Goal: Information Seeking & Learning: Learn about a topic

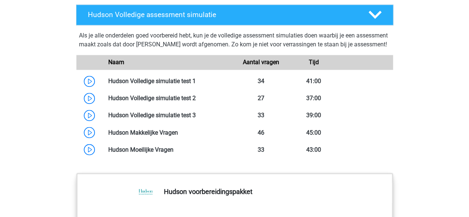
scroll to position [594, 0]
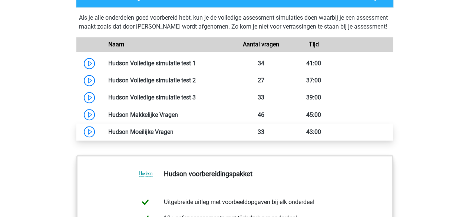
click at [174, 135] on link at bounding box center [174, 131] width 0 height 7
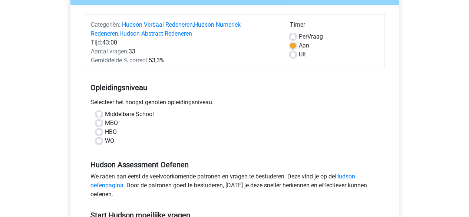
scroll to position [111, 0]
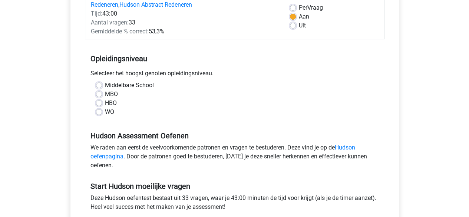
click at [109, 96] on label "MBO" at bounding box center [111, 94] width 13 height 9
click at [102, 96] on input "MBO" at bounding box center [99, 93] width 6 height 7
radio input "true"
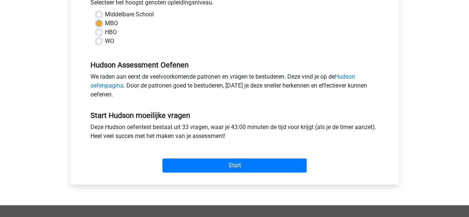
scroll to position [186, 0]
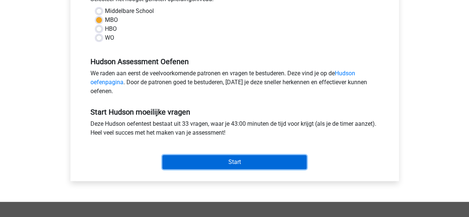
click at [200, 160] on input "Start" at bounding box center [235, 162] width 144 height 14
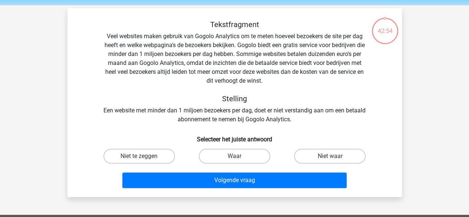
scroll to position [37, 0]
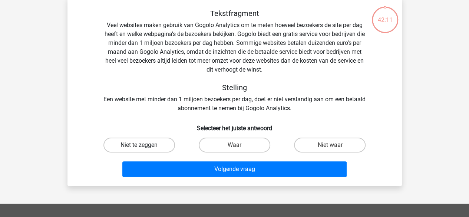
click at [127, 141] on label "Niet te zeggen" at bounding box center [140, 145] width 72 height 15
click at [139, 145] on input "Niet te zeggen" at bounding box center [141, 147] width 5 height 5
radio input "true"
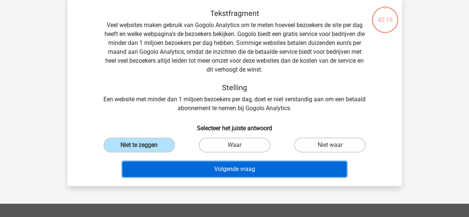
click at [192, 168] on button "Volgende vraag" at bounding box center [234, 169] width 224 height 16
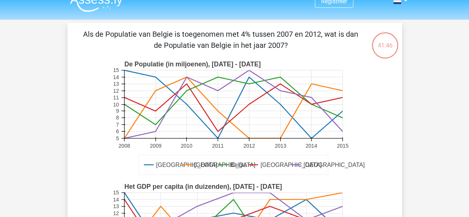
scroll to position [0, 0]
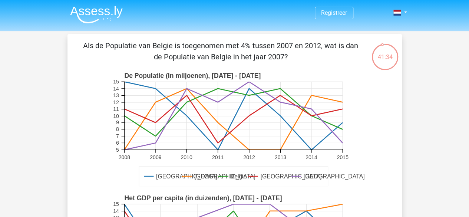
click at [248, 114] on rect at bounding box center [233, 116] width 219 height 68
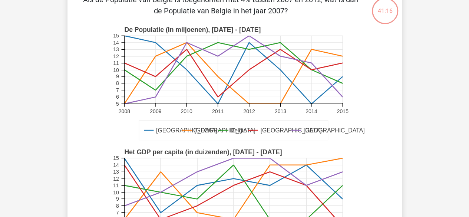
scroll to position [37, 0]
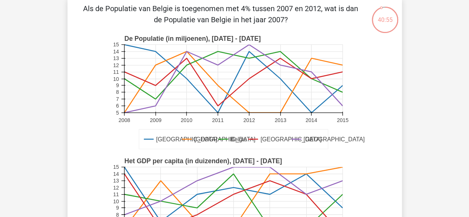
click at [248, 79] on icon at bounding box center [233, 79] width 219 height 0
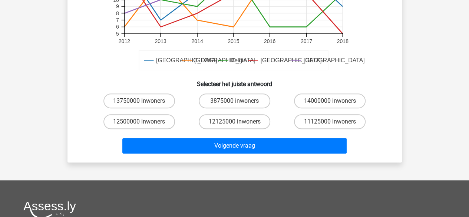
scroll to position [260, 0]
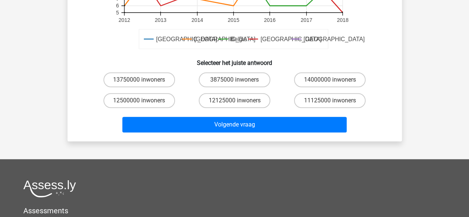
click at [140, 132] on div "Volgende vraag" at bounding box center [235, 126] width 286 height 19
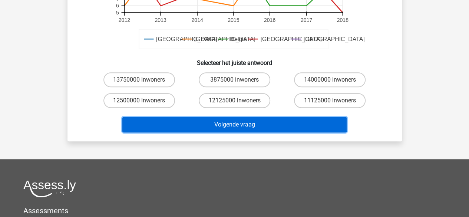
click at [151, 121] on button "Volgende vraag" at bounding box center [234, 125] width 224 height 16
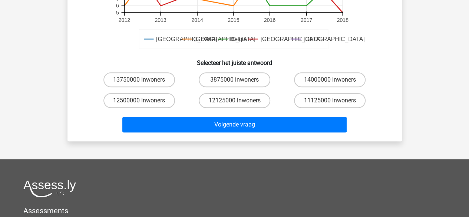
click at [200, 112] on div "Volgende vraag" at bounding box center [234, 123] width 311 height 24
click at [119, 101] on label "12500000 inwoners" at bounding box center [140, 100] width 72 height 15
click at [139, 101] on input "12500000 inwoners" at bounding box center [141, 103] width 5 height 5
radio input "true"
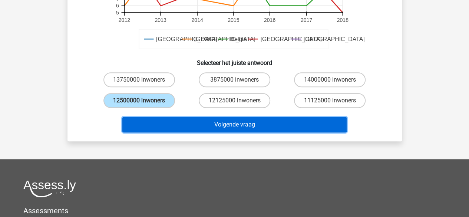
click at [172, 119] on button "Volgende vraag" at bounding box center [234, 125] width 224 height 16
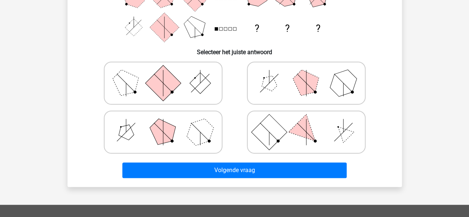
scroll to position [148, 0]
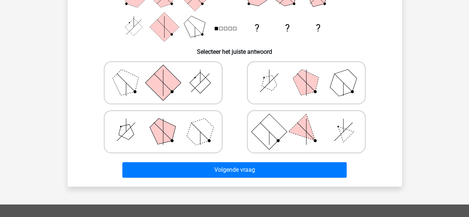
click at [190, 98] on icon at bounding box center [163, 82] width 111 height 37
click at [168, 73] on input "radio" at bounding box center [165, 71] width 5 height 5
radio input "true"
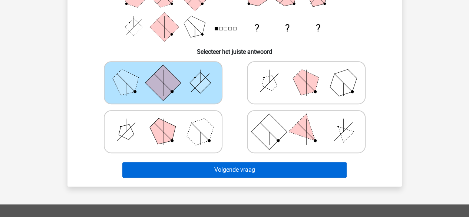
scroll to position [111, 0]
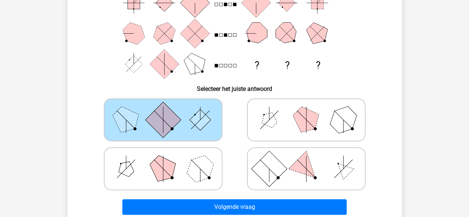
click at [293, 135] on icon at bounding box center [306, 119] width 111 height 37
click at [307, 111] on input "radio" at bounding box center [309, 108] width 5 height 5
radio input "true"
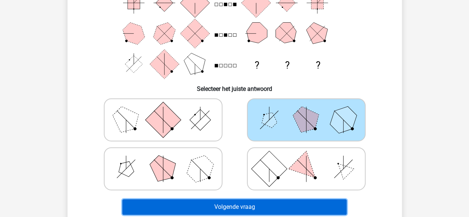
click at [301, 207] on button "Volgende vraag" at bounding box center [234, 207] width 224 height 16
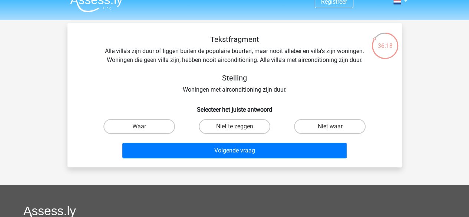
scroll to position [0, 0]
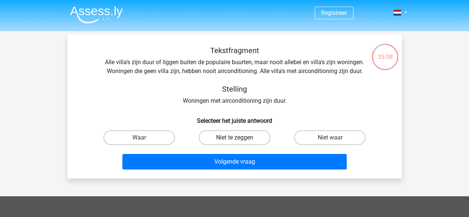
click at [231, 138] on label "Niet te zeggen" at bounding box center [235, 137] width 72 height 15
click at [235, 138] on input "Niet te zeggen" at bounding box center [237, 140] width 5 height 5
radio input "true"
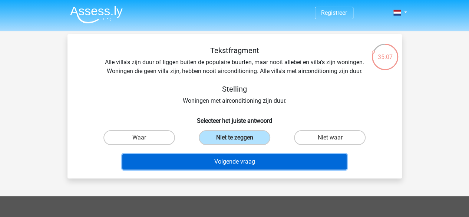
click at [258, 169] on button "Volgende vraag" at bounding box center [234, 162] width 224 height 16
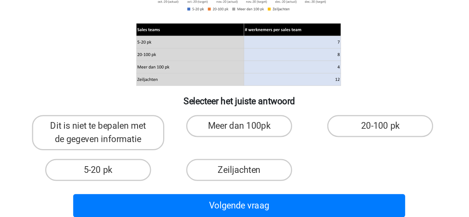
scroll to position [63, 0]
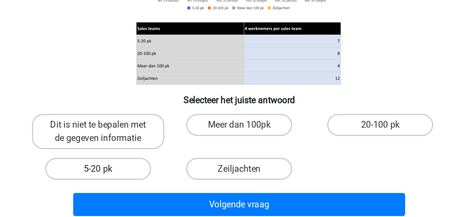
click at [144, 186] on label "5-20 pk" at bounding box center [140, 184] width 72 height 15
click at [144, 186] on input "5-20 pk" at bounding box center [141, 186] width 5 height 5
radio input "true"
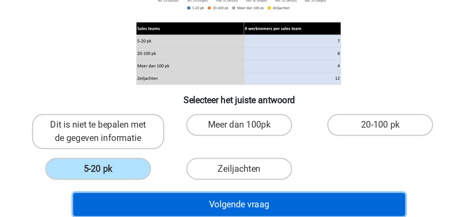
click at [170, 205] on button "Volgende vraag" at bounding box center [234, 208] width 224 height 16
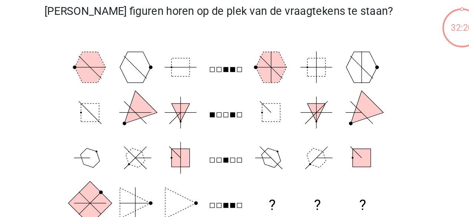
scroll to position [34, 0]
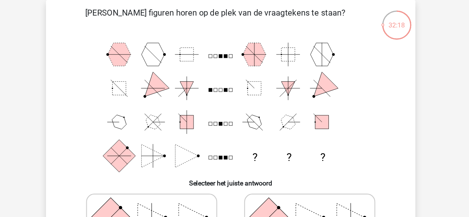
click at [212, 122] on icon "? ? ?" at bounding box center [234, 95] width 299 height 122
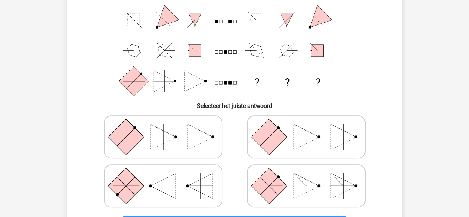
scroll to position [94, 0]
click at [312, 138] on polygon at bounding box center [306, 136] width 25 height 25
click at [311, 128] on input "radio" at bounding box center [309, 125] width 5 height 5
radio input "true"
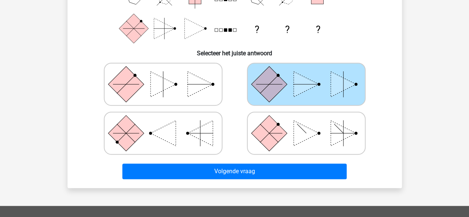
scroll to position [148, 0]
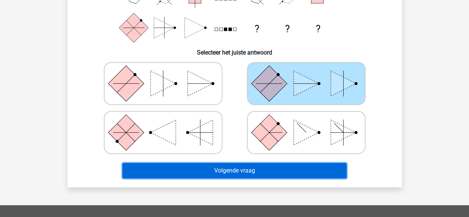
click at [281, 174] on button "Volgende vraag" at bounding box center [234, 171] width 224 height 16
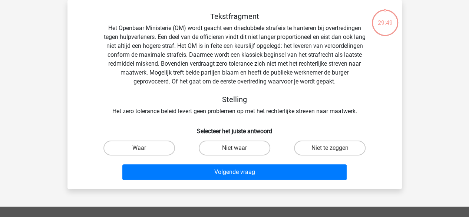
scroll to position [34, 0]
click at [266, 85] on div "Tekstfragment Het Openbaar Ministerie (OM) wordt geacht een driedubbele strafei…" at bounding box center [234, 64] width 311 height 104
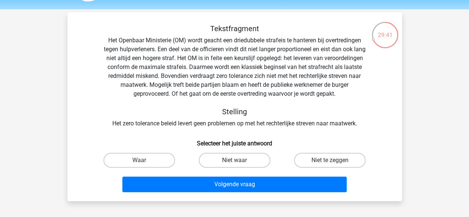
scroll to position [22, 0]
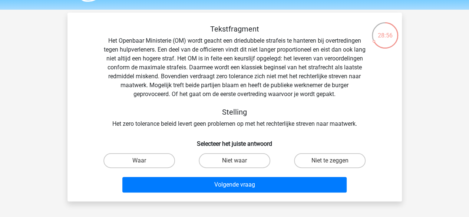
click at [214, 86] on div "Tekstfragment Het Openbaar Ministerie (OM) wordt geacht een driedubbele strafei…" at bounding box center [234, 76] width 311 height 104
click at [192, 120] on div "Tekstfragment Het Openbaar Ministerie (OM) wordt geacht een driedubbele strafei…" at bounding box center [234, 76] width 311 height 104
click at [308, 159] on label "Niet te zeggen" at bounding box center [330, 160] width 72 height 15
click at [330, 161] on input "Niet te zeggen" at bounding box center [332, 163] width 5 height 5
radio input "true"
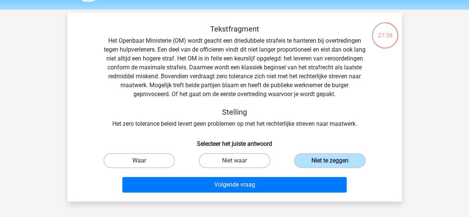
click at [146, 162] on label "Waar" at bounding box center [140, 160] width 72 height 15
click at [144, 162] on input "Waar" at bounding box center [141, 163] width 5 height 5
radio input "true"
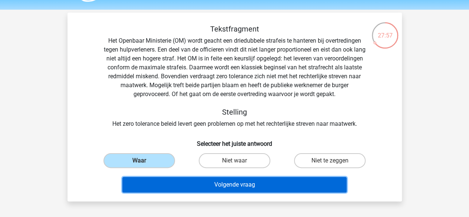
click at [196, 185] on button "Volgende vraag" at bounding box center [234, 185] width 224 height 16
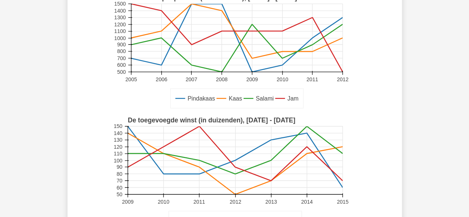
scroll to position [223, 0]
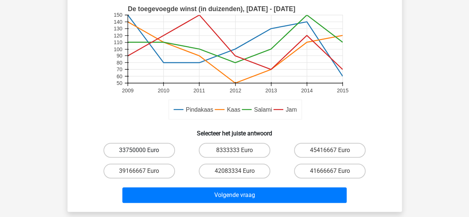
click at [125, 148] on label "33750000 Euro" at bounding box center [140, 150] width 72 height 15
click at [139, 150] on input "33750000 Euro" at bounding box center [141, 152] width 5 height 5
radio input "true"
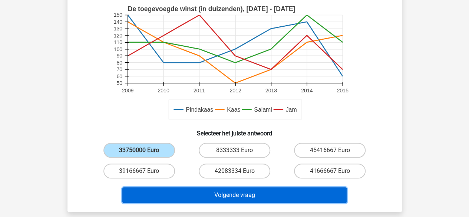
click at [217, 194] on button "Volgende vraag" at bounding box center [234, 195] width 224 height 16
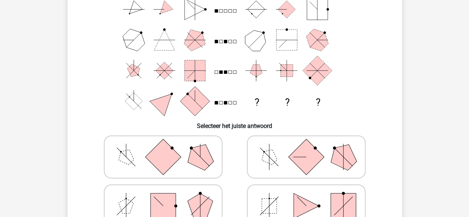
scroll to position [37, 0]
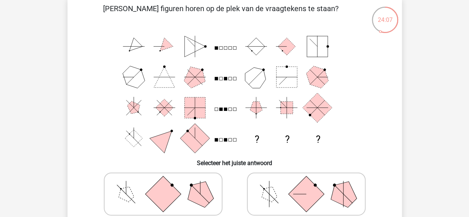
click at [259, 191] on icon at bounding box center [306, 194] width 111 height 37
click at [307, 185] on input "radio" at bounding box center [309, 182] width 5 height 5
radio input "true"
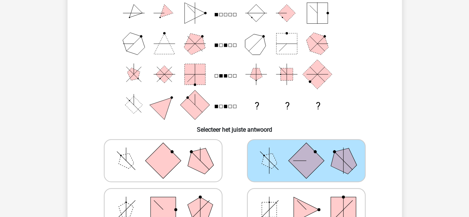
scroll to position [111, 0]
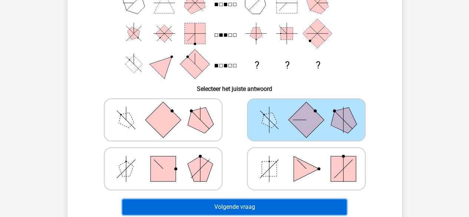
click at [207, 200] on button "Volgende vraag" at bounding box center [234, 207] width 224 height 16
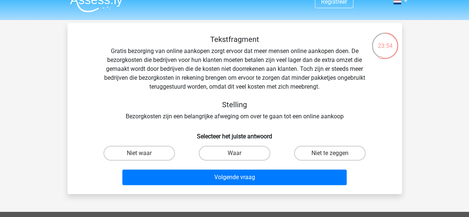
scroll to position [0, 0]
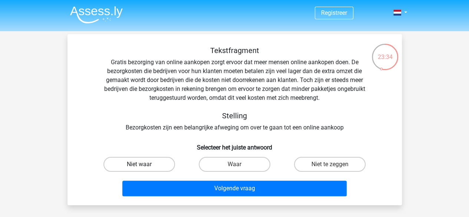
click at [148, 164] on label "Niet waar" at bounding box center [140, 164] width 72 height 15
click at [144, 164] on input "Niet waar" at bounding box center [141, 166] width 5 height 5
radio input "true"
click at [252, 166] on label "Waar" at bounding box center [235, 164] width 72 height 15
click at [239, 166] on input "Waar" at bounding box center [237, 166] width 5 height 5
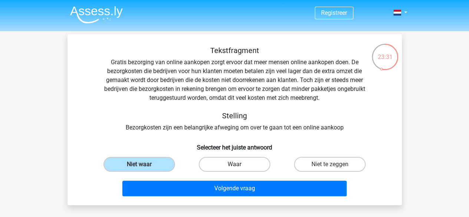
radio input "true"
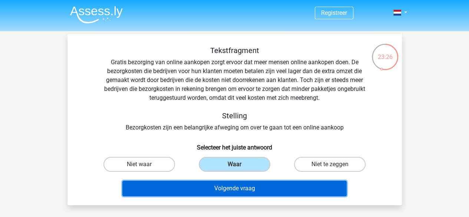
click at [245, 192] on button "Volgende vraag" at bounding box center [234, 189] width 224 height 16
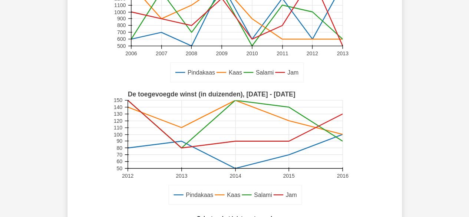
scroll to position [186, 0]
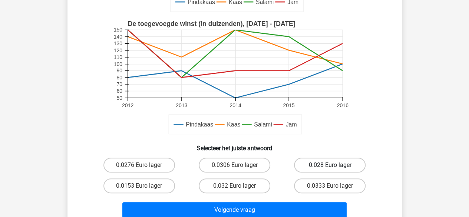
click at [312, 163] on label "0.028 Euro lager" at bounding box center [330, 165] width 72 height 15
click at [330, 165] on input "0.028 Euro lager" at bounding box center [332, 167] width 5 height 5
radio input "true"
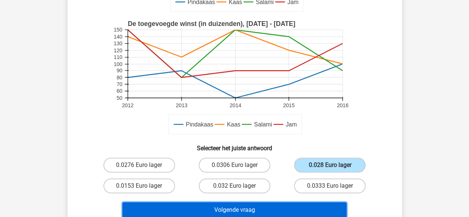
click at [312, 210] on button "Volgende vraag" at bounding box center [234, 210] width 224 height 16
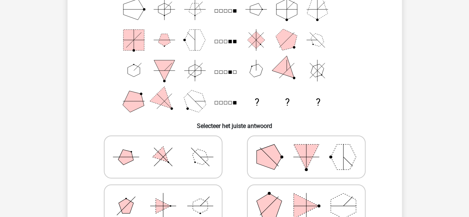
scroll to position [111, 0]
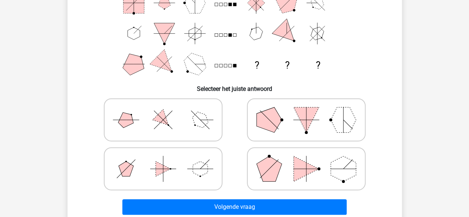
click at [186, 101] on label at bounding box center [163, 119] width 119 height 43
click at [168, 106] on input "radio" at bounding box center [165, 108] width 5 height 5
radio input "true"
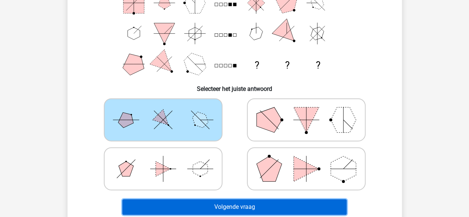
click at [261, 206] on button "Volgende vraag" at bounding box center [234, 207] width 224 height 16
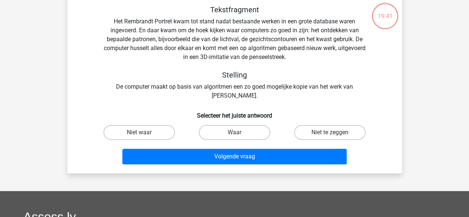
scroll to position [34, 0]
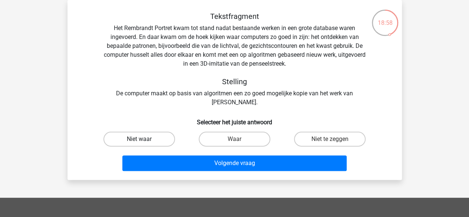
click at [147, 138] on label "Niet waar" at bounding box center [140, 139] width 72 height 15
click at [144, 139] on input "Niet waar" at bounding box center [141, 141] width 5 height 5
radio input "true"
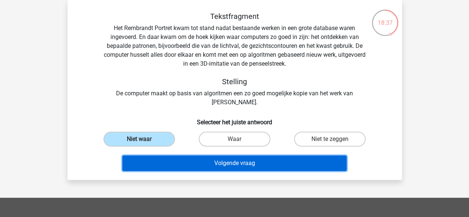
click at [189, 170] on button "Volgende vraag" at bounding box center [234, 163] width 224 height 16
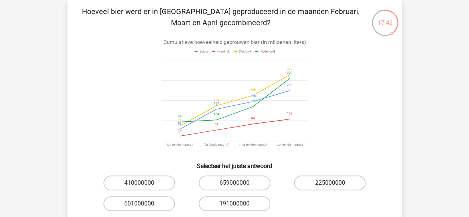
click at [339, 187] on label "225000000" at bounding box center [330, 183] width 72 height 15
click at [335, 187] on input "225000000" at bounding box center [332, 185] width 5 height 5
radio input "true"
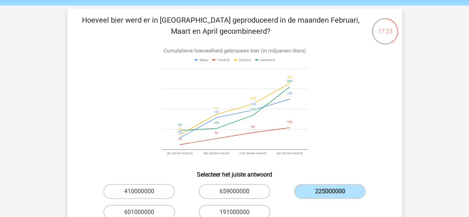
scroll to position [37, 0]
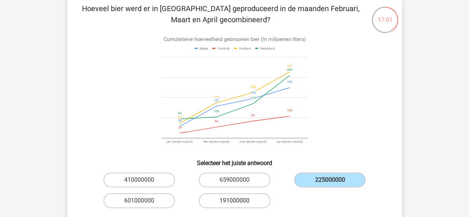
click at [243, 202] on label "191000000" at bounding box center [235, 200] width 72 height 15
click at [239, 202] on input "191000000" at bounding box center [237, 203] width 5 height 5
radio input "true"
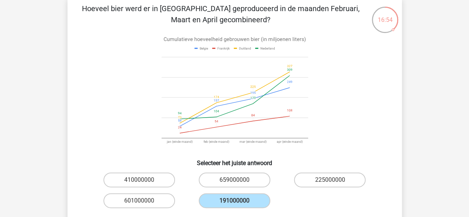
scroll to position [74, 0]
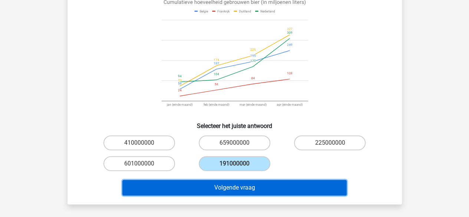
click at [293, 190] on button "Volgende vraag" at bounding box center [234, 188] width 224 height 16
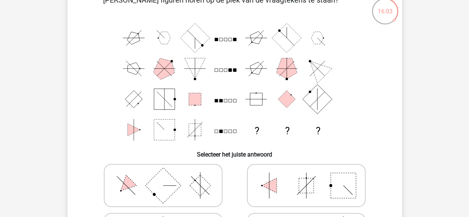
scroll to position [34, 0]
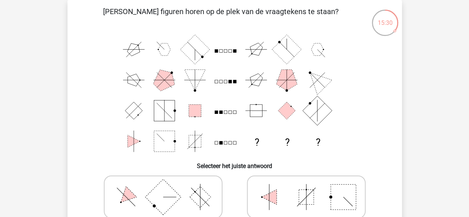
click at [315, 183] on icon at bounding box center [306, 196] width 111 height 37
click at [311, 183] on input "radio" at bounding box center [309, 185] width 5 height 5
radio input "true"
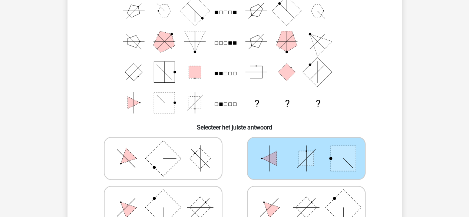
scroll to position [108, 0]
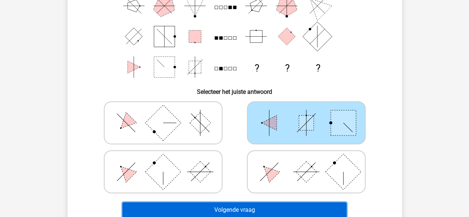
click at [302, 209] on button "Volgende vraag" at bounding box center [234, 210] width 224 height 16
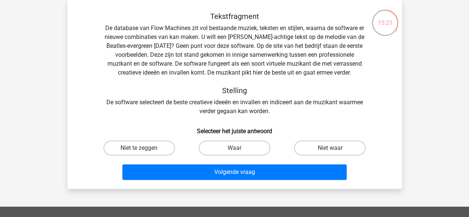
scroll to position [0, 0]
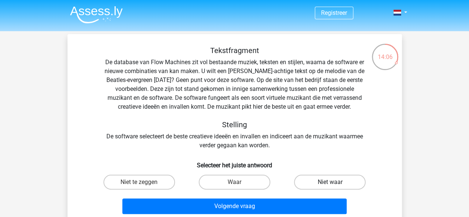
drag, startPoint x: 294, startPoint y: 184, endPoint x: 299, endPoint y: 184, distance: 5.2
click at [297, 184] on div "Niet waar" at bounding box center [329, 182] width 89 height 15
click at [305, 184] on label "Niet waar" at bounding box center [330, 182] width 72 height 15
click at [330, 184] on input "Niet waar" at bounding box center [332, 184] width 5 height 5
radio input "true"
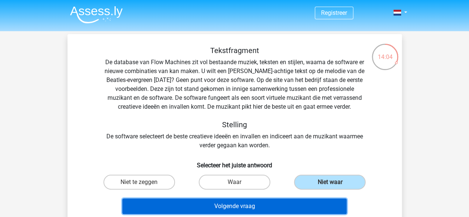
click at [293, 208] on button "Volgende vraag" at bounding box center [234, 207] width 224 height 16
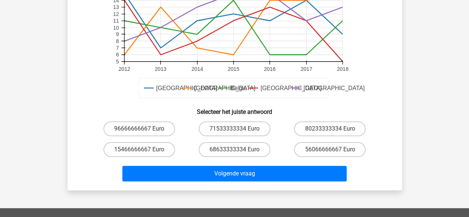
scroll to position [223, 0]
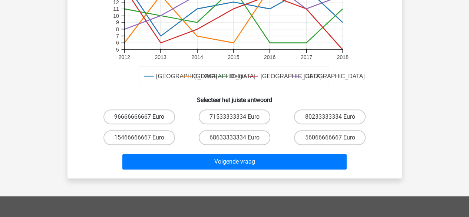
click at [158, 119] on label "96666666667 Euro" at bounding box center [140, 116] width 72 height 15
click at [144, 119] on input "96666666667 Euro" at bounding box center [141, 119] width 5 height 5
radio input "true"
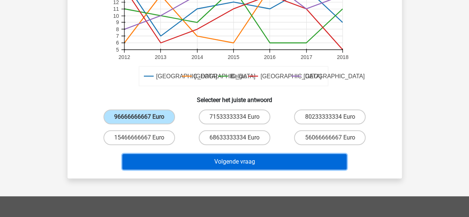
click at [178, 168] on button "Volgende vraag" at bounding box center [234, 162] width 224 height 16
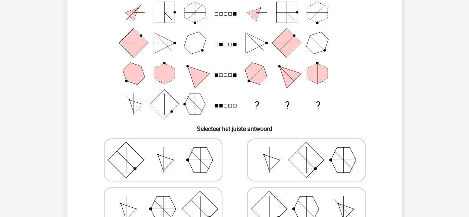
scroll to position [108, 0]
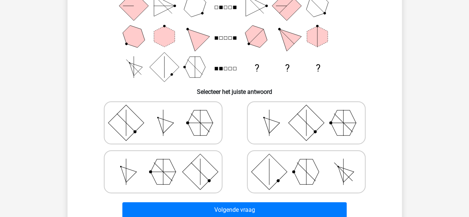
click at [339, 126] on polygon at bounding box center [343, 122] width 25 height 25
click at [311, 114] on input "radio" at bounding box center [309, 111] width 5 height 5
radio input "true"
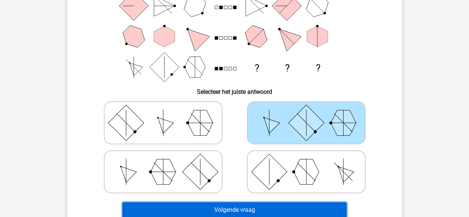
click at [289, 208] on button "Volgende vraag" at bounding box center [234, 210] width 224 height 16
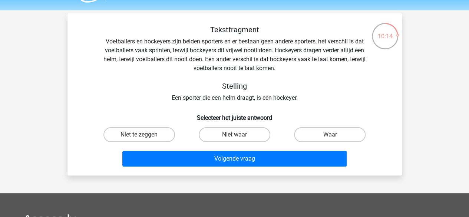
scroll to position [0, 0]
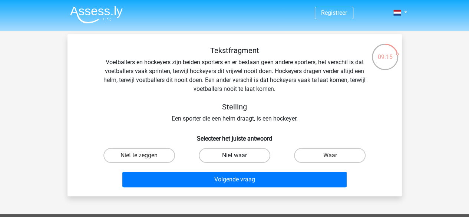
click at [247, 160] on label "Niet waar" at bounding box center [235, 155] width 72 height 15
click at [239, 160] on input "Niet waar" at bounding box center [237, 157] width 5 height 5
radio input "true"
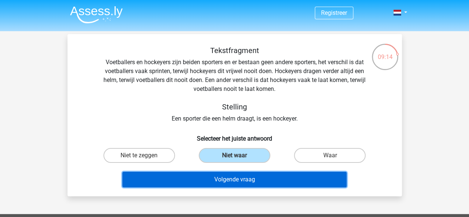
click at [245, 178] on button "Volgende vraag" at bounding box center [234, 180] width 224 height 16
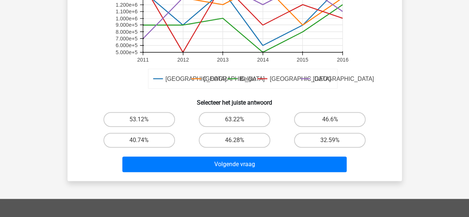
scroll to position [223, 0]
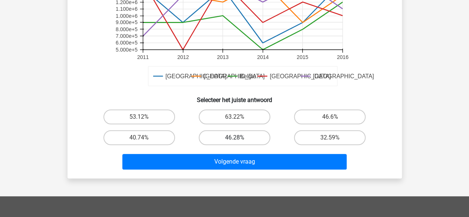
click at [254, 137] on label "46.28%" at bounding box center [235, 137] width 72 height 15
click at [239, 138] on input "46.28%" at bounding box center [237, 140] width 5 height 5
radio input "true"
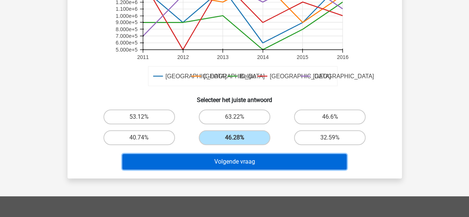
click at [259, 164] on button "Volgende vraag" at bounding box center [234, 162] width 224 height 16
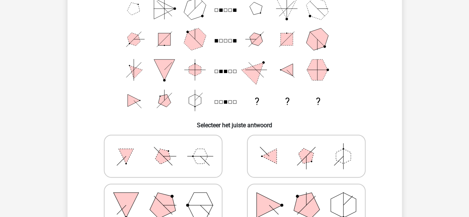
scroll to position [108, 0]
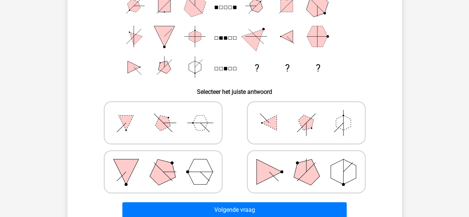
click at [288, 134] on icon at bounding box center [306, 122] width 111 height 37
click at [307, 114] on input "radio" at bounding box center [309, 111] width 5 height 5
radio input "true"
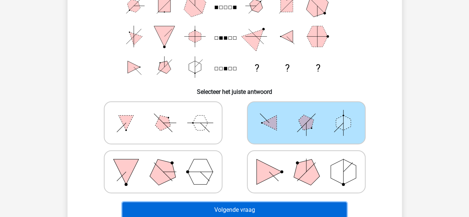
click at [289, 207] on button "Volgende vraag" at bounding box center [234, 210] width 224 height 16
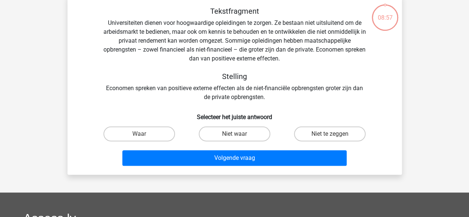
scroll to position [34, 0]
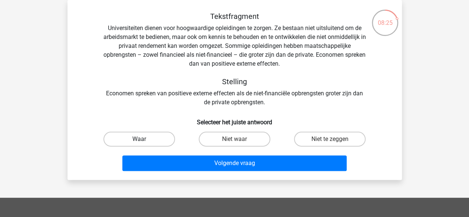
click at [147, 133] on label "Waar" at bounding box center [140, 139] width 72 height 15
click at [144, 139] on input "Waar" at bounding box center [141, 141] width 5 height 5
radio input "true"
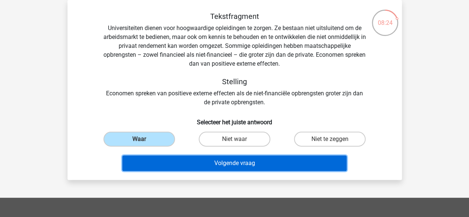
click at [167, 156] on button "Volgende vraag" at bounding box center [234, 163] width 224 height 16
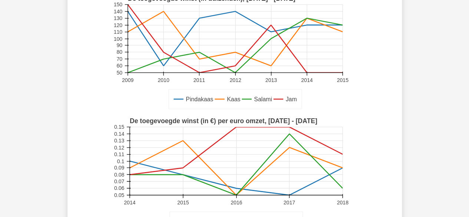
scroll to position [183, 0]
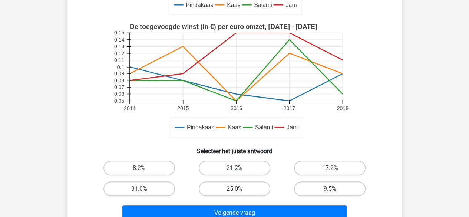
click at [231, 164] on label "21.2%" at bounding box center [235, 168] width 72 height 15
click at [235, 168] on input "21.2%" at bounding box center [237, 170] width 5 height 5
radio input "true"
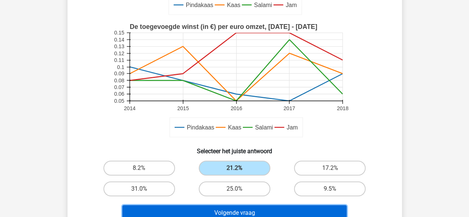
click at [231, 212] on button "Volgende vraag" at bounding box center [234, 213] width 224 height 16
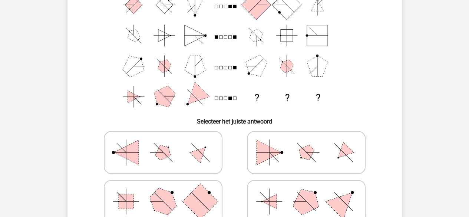
scroll to position [145, 0]
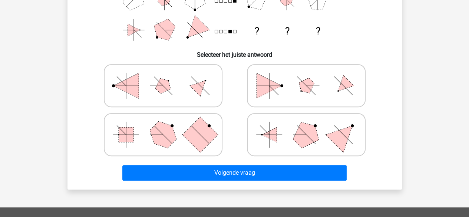
click at [283, 98] on icon at bounding box center [306, 85] width 111 height 37
click at [307, 76] on input "radio" at bounding box center [309, 74] width 5 height 5
radio input "true"
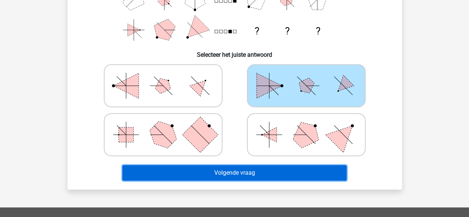
click at [256, 177] on button "Volgende vraag" at bounding box center [234, 173] width 224 height 16
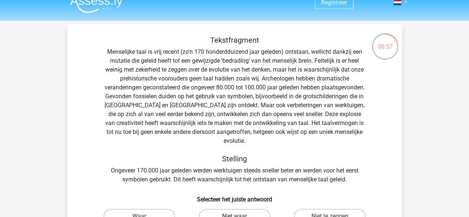
scroll to position [37, 0]
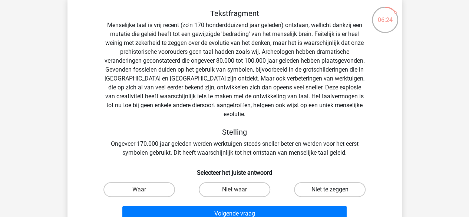
click at [313, 182] on label "Niet te zeggen" at bounding box center [330, 189] width 72 height 15
click at [330, 190] on input "Niet te zeggen" at bounding box center [332, 192] width 5 height 5
radio input "true"
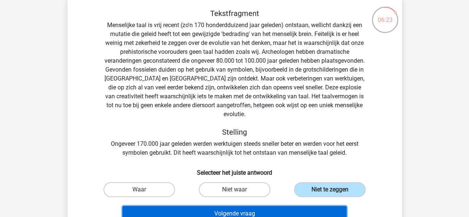
click at [311, 206] on button "Volgende vraag" at bounding box center [234, 214] width 224 height 16
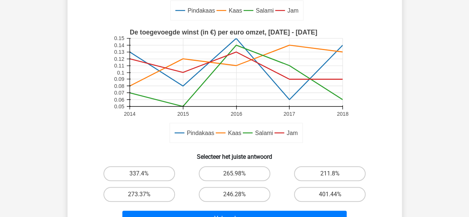
scroll to position [220, 0]
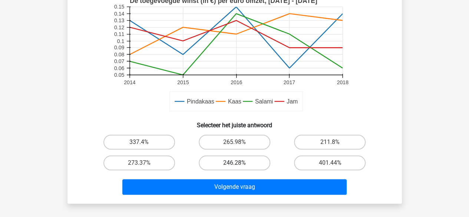
click at [237, 163] on label "246.28%" at bounding box center [235, 162] width 72 height 15
click at [237, 163] on input "246.28%" at bounding box center [237, 165] width 5 height 5
radio input "true"
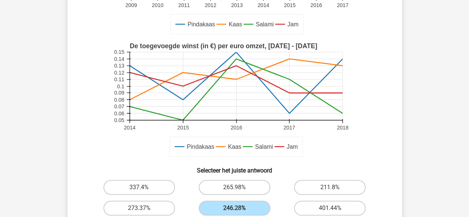
scroll to position [223, 0]
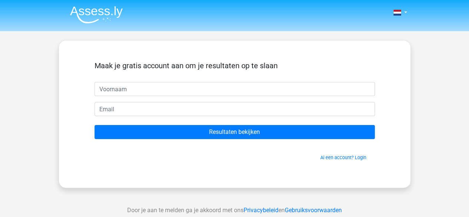
click at [281, 91] on input "text" at bounding box center [235, 89] width 281 height 14
type input "Nathalie"
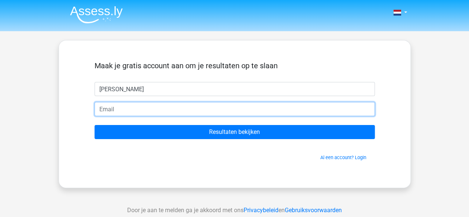
click at [155, 109] on input "email" at bounding box center [235, 109] width 281 height 14
type input "nathalievanlier@gmail.com"
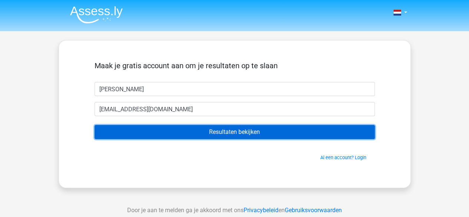
click at [181, 135] on input "Resultaten bekijken" at bounding box center [235, 132] width 281 height 14
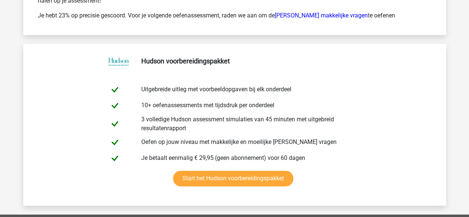
scroll to position [1892, 0]
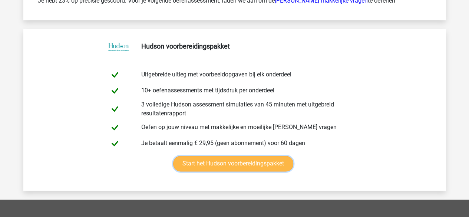
drag, startPoint x: 205, startPoint y: 172, endPoint x: 400, endPoint y: 95, distance: 209.3
click at [294, 156] on link "Start het Hudson voorbereidingspakket" at bounding box center [233, 164] width 120 height 16
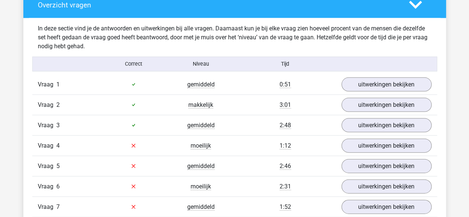
scroll to position [779, 0]
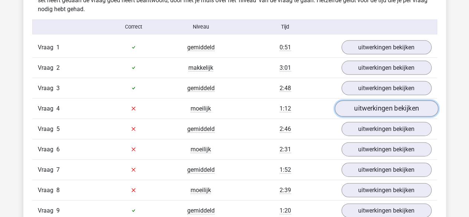
click at [384, 111] on link "uitwerkingen bekijken" at bounding box center [387, 109] width 104 height 16
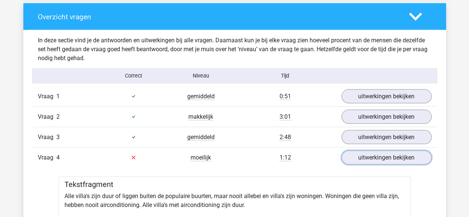
scroll to position [742, 0]
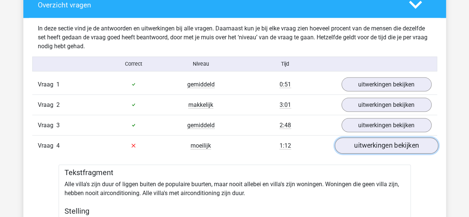
click at [382, 144] on link "uitwerkingen bekijken" at bounding box center [387, 146] width 104 height 16
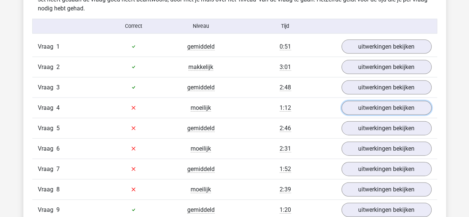
scroll to position [779, 0]
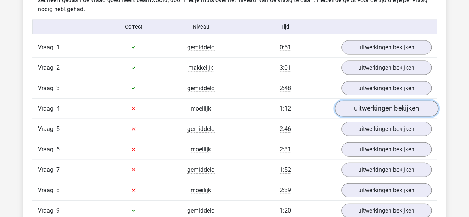
click at [376, 110] on link "uitwerkingen bekijken" at bounding box center [387, 109] width 104 height 16
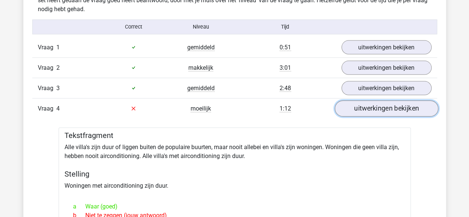
click at [358, 106] on link "uitwerkingen bekijken" at bounding box center [387, 109] width 104 height 16
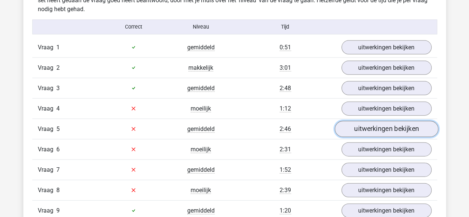
click at [359, 131] on link "uitwerkingen bekijken" at bounding box center [387, 129] width 104 height 16
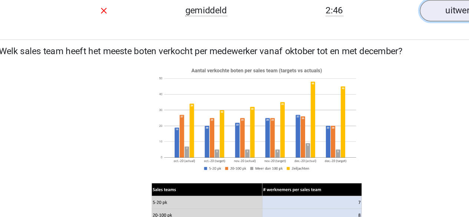
scroll to position [900, 0]
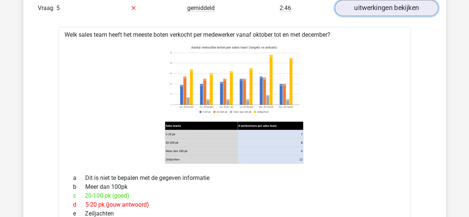
click at [350, 6] on link "uitwerkingen bekijken" at bounding box center [387, 8] width 104 height 16
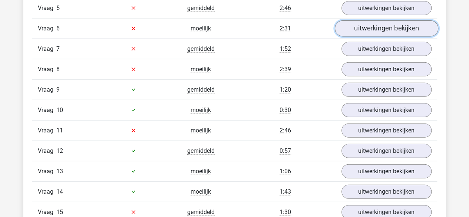
click at [356, 27] on link "uitwerkingen bekijken" at bounding box center [387, 28] width 104 height 16
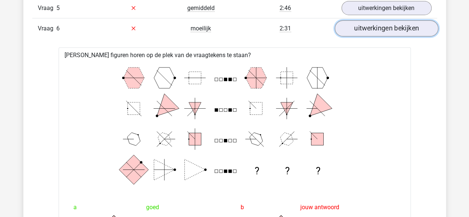
click at [413, 26] on link "uitwerkingen bekijken" at bounding box center [387, 28] width 104 height 16
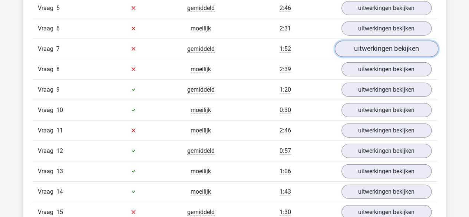
click at [410, 42] on link "uitwerkingen bekijken" at bounding box center [387, 49] width 104 height 16
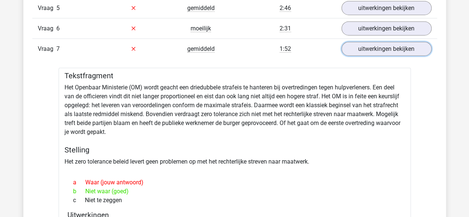
scroll to position [937, 0]
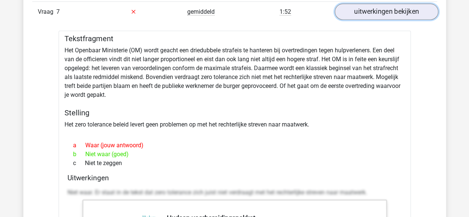
click at [356, 8] on link "uitwerkingen bekijken" at bounding box center [387, 12] width 104 height 16
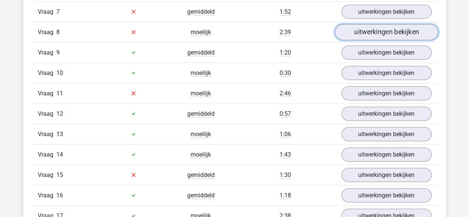
click at [360, 27] on link "uitwerkingen bekijken" at bounding box center [387, 32] width 104 height 16
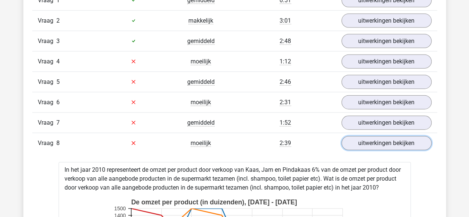
scroll to position [826, 0]
click at [345, 142] on link "uitwerkingen bekijken" at bounding box center [387, 144] width 90 height 14
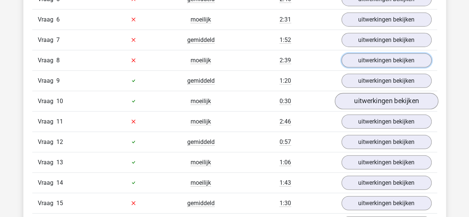
scroll to position [937, 0]
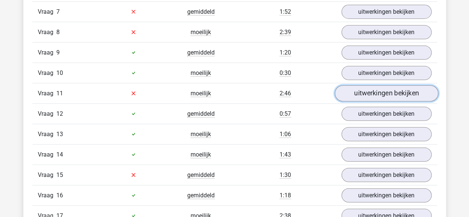
click at [363, 86] on link "uitwerkingen bekijken" at bounding box center [387, 93] width 104 height 16
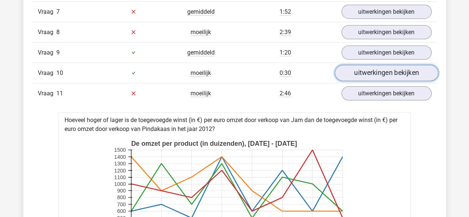
click at [364, 69] on link "uitwerkingen bekijken" at bounding box center [387, 73] width 104 height 16
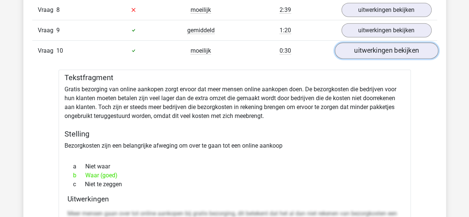
scroll to position [974, 0]
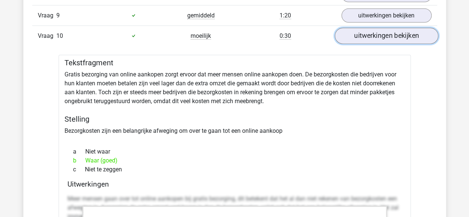
click at [364, 33] on link "uitwerkingen bekijken" at bounding box center [387, 36] width 104 height 16
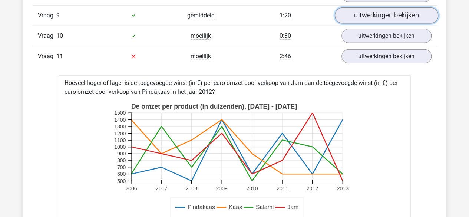
click at [362, 11] on link "uitwerkingen bekijken" at bounding box center [387, 15] width 104 height 16
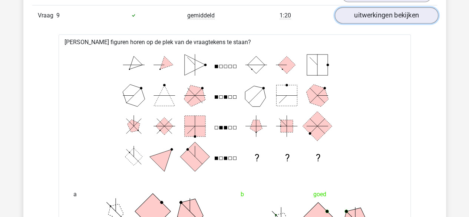
click at [352, 14] on link "uitwerkingen bekijken" at bounding box center [387, 15] width 104 height 16
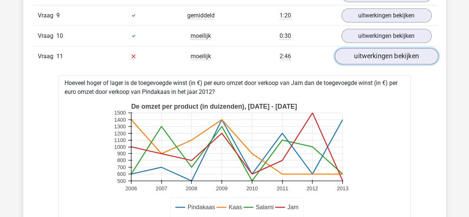
click at [353, 56] on link "uitwerkingen bekijken" at bounding box center [387, 56] width 104 height 16
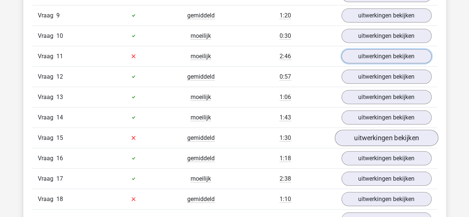
scroll to position [1012, 0]
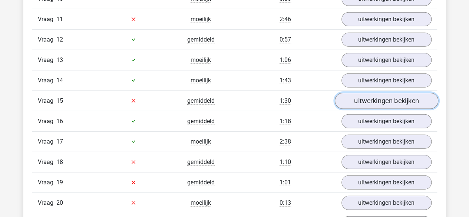
click at [353, 98] on link "uitwerkingen bekijken" at bounding box center [387, 101] width 104 height 16
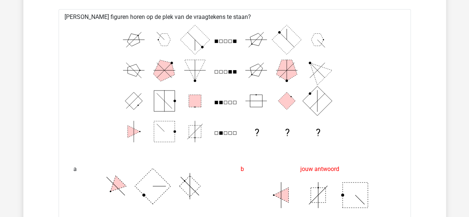
scroll to position [1086, 0]
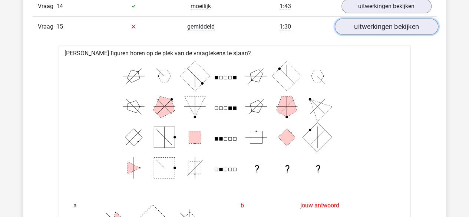
click at [364, 23] on link "uitwerkingen bekijken" at bounding box center [387, 27] width 104 height 16
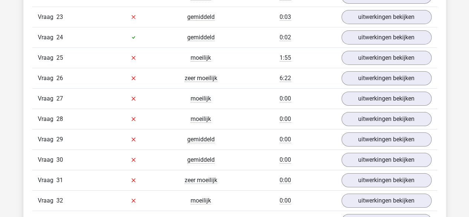
scroll to position [1234, 0]
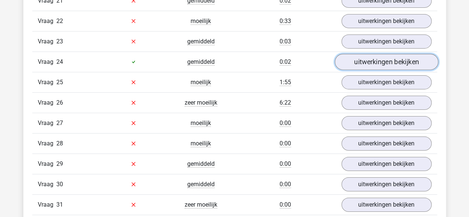
click at [360, 54] on link "uitwerkingen bekijken" at bounding box center [387, 62] width 104 height 16
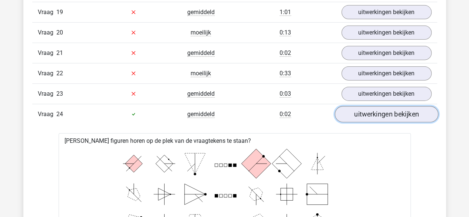
scroll to position [1160, 0]
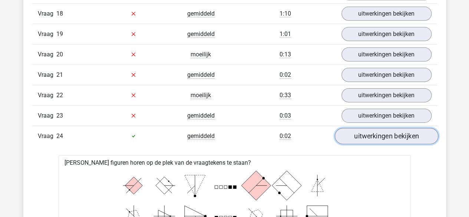
click at [353, 128] on link "uitwerkingen bekijken" at bounding box center [387, 136] width 104 height 16
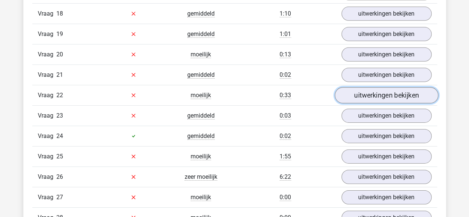
click at [348, 88] on link "uitwerkingen bekijken" at bounding box center [387, 95] width 104 height 16
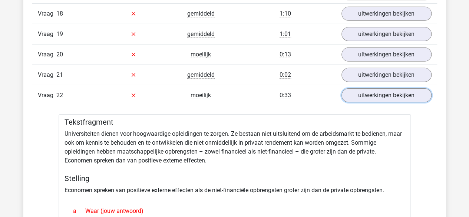
scroll to position [1197, 0]
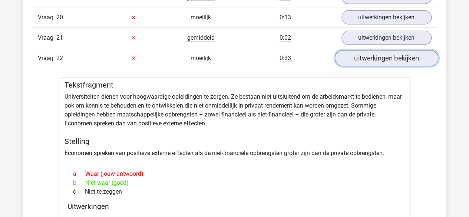
click at [365, 50] on link "uitwerkingen bekijken" at bounding box center [387, 58] width 104 height 16
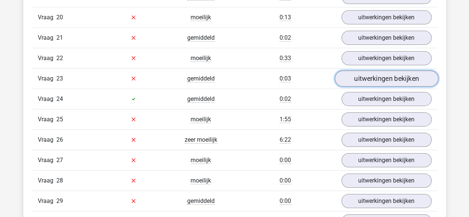
click at [354, 71] on link "uitwerkingen bekijken" at bounding box center [387, 79] width 104 height 16
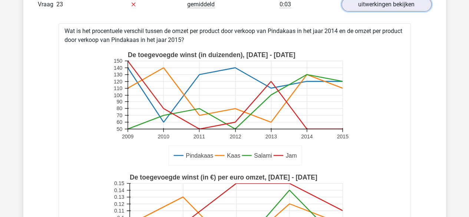
scroll to position [1234, 0]
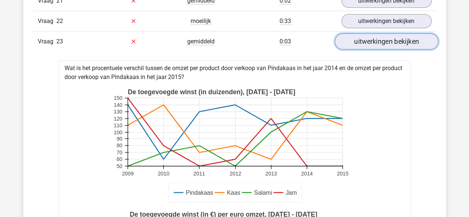
click at [400, 39] on link "uitwerkingen bekijken" at bounding box center [387, 41] width 104 height 16
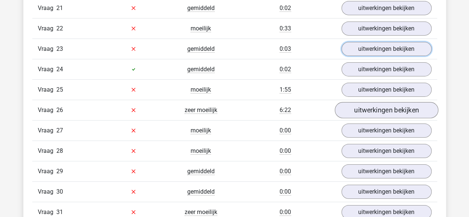
scroll to position [1308, 0]
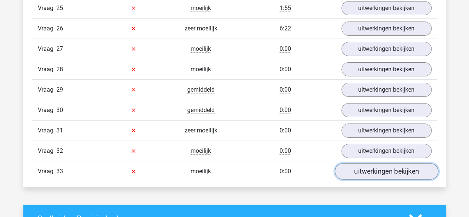
click at [363, 163] on link "uitwerkingen bekijken" at bounding box center [387, 171] width 104 height 16
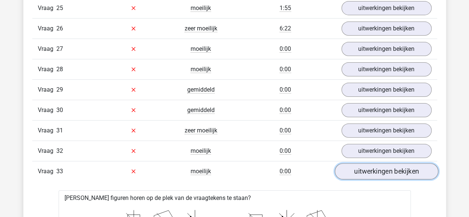
click at [363, 163] on link "uitwerkingen bekijken" at bounding box center [387, 171] width 104 height 16
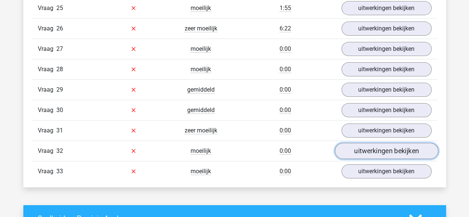
click at [368, 143] on link "uitwerkingen bekijken" at bounding box center [387, 151] width 104 height 16
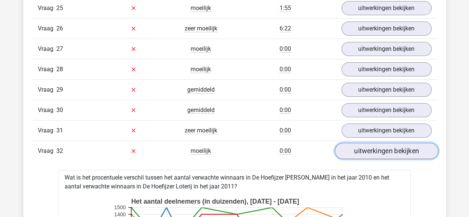
click at [368, 143] on link "uitwerkingen bekijken" at bounding box center [387, 151] width 104 height 16
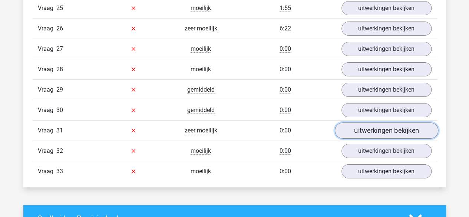
click at [371, 122] on link "uitwerkingen bekijken" at bounding box center [387, 130] width 104 height 16
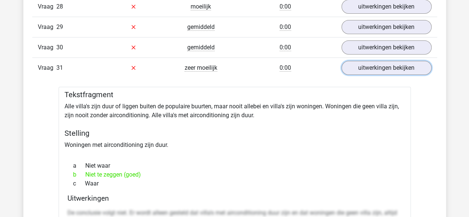
scroll to position [1383, 0]
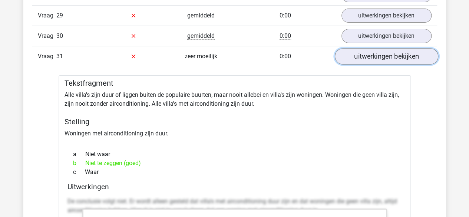
click at [345, 48] on link "uitwerkingen bekijken" at bounding box center [387, 56] width 104 height 16
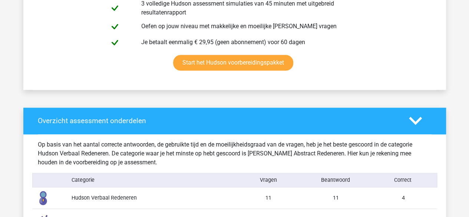
scroll to position [455, 0]
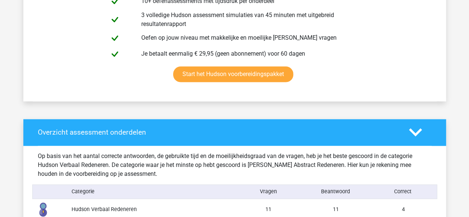
click at [414, 134] on polygon at bounding box center [415, 132] width 13 height 8
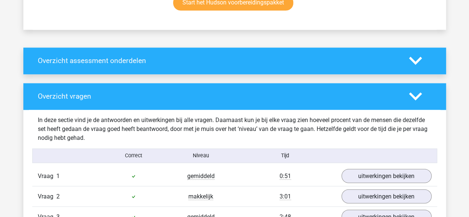
scroll to position [529, 0]
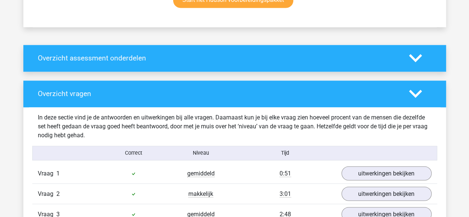
click at [419, 94] on icon at bounding box center [415, 93] width 13 height 13
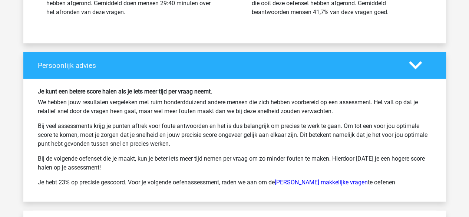
scroll to position [863, 0]
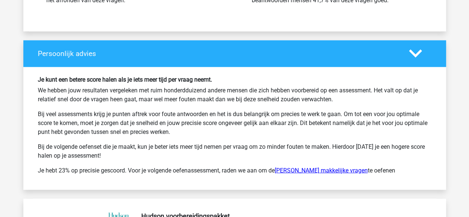
click at [317, 170] on link "[PERSON_NAME] makkelijke vragen" at bounding box center [321, 170] width 93 height 7
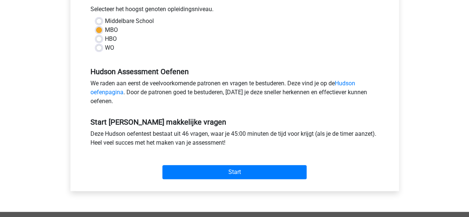
scroll to position [186, 0]
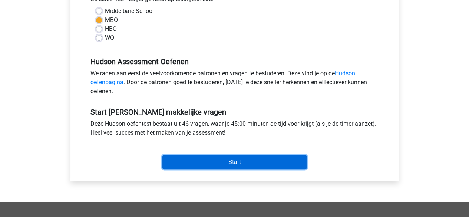
click at [260, 164] on input "Start" at bounding box center [235, 162] width 144 height 14
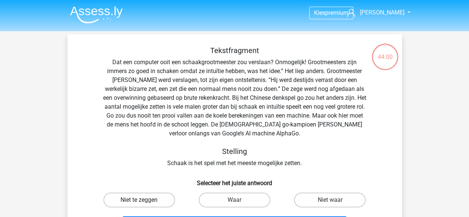
click at [171, 202] on label "Niet te zeggen" at bounding box center [140, 200] width 72 height 15
click at [144, 202] on input "Niet te zeggen" at bounding box center [141, 202] width 5 height 5
radio input "true"
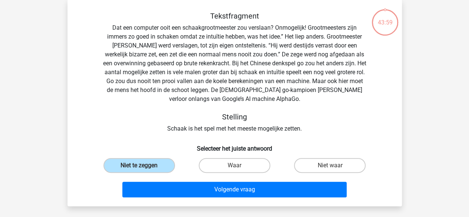
scroll to position [74, 0]
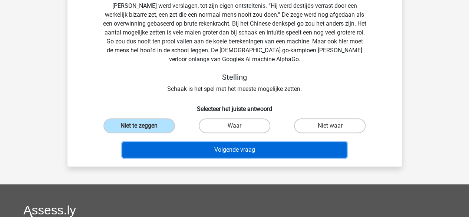
click at [310, 148] on button "Volgende vraag" at bounding box center [234, 150] width 224 height 16
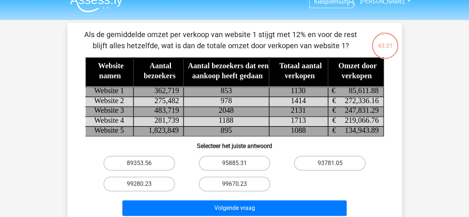
scroll to position [0, 0]
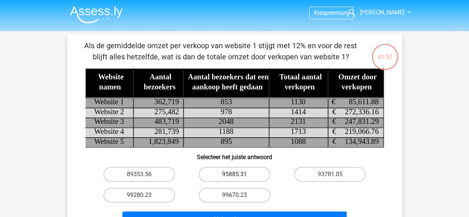
click at [226, 173] on label "95885.31" at bounding box center [235, 174] width 72 height 15
click at [235, 174] on input "95885.31" at bounding box center [237, 176] width 5 height 5
radio input "true"
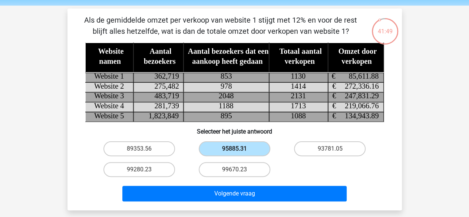
scroll to position [37, 0]
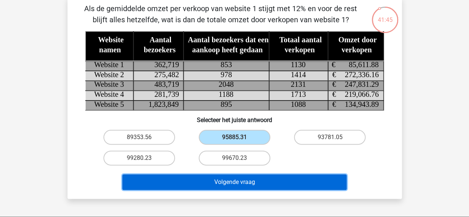
click at [233, 186] on button "Volgende vraag" at bounding box center [234, 182] width 224 height 16
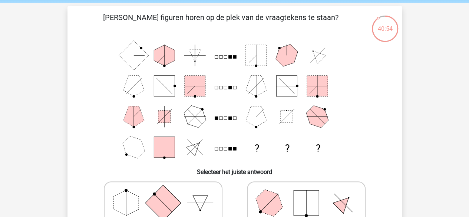
scroll to position [74, 0]
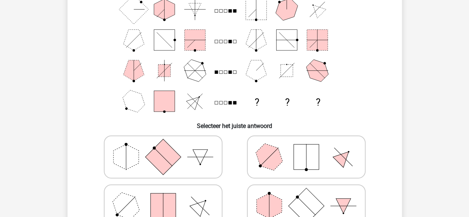
click at [197, 173] on icon at bounding box center [163, 156] width 111 height 37
click at [168, 148] on input "radio" at bounding box center [165, 145] width 5 height 5
radio input "true"
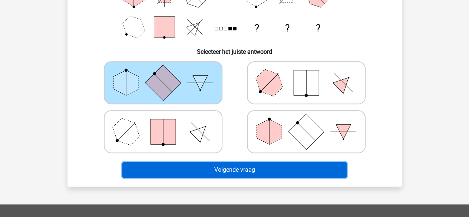
click at [197, 173] on button "Volgende vraag" at bounding box center [234, 170] width 224 height 16
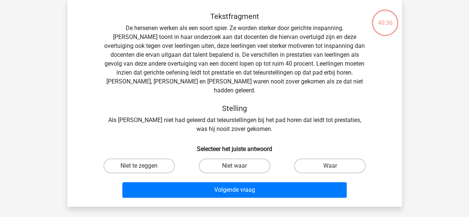
scroll to position [34, 0]
